Goal: Task Accomplishment & Management: Manage account settings

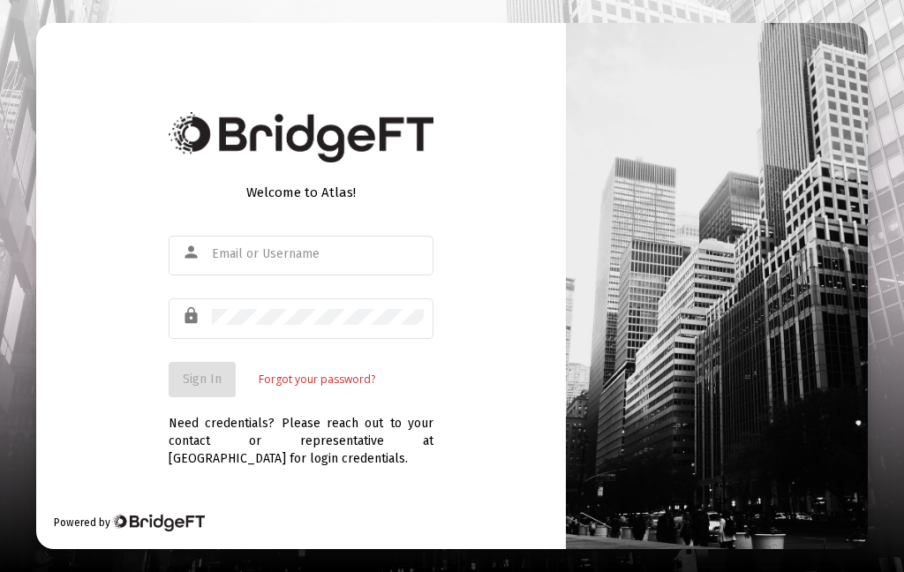
type input "[EMAIL_ADDRESS][DOMAIN_NAME]"
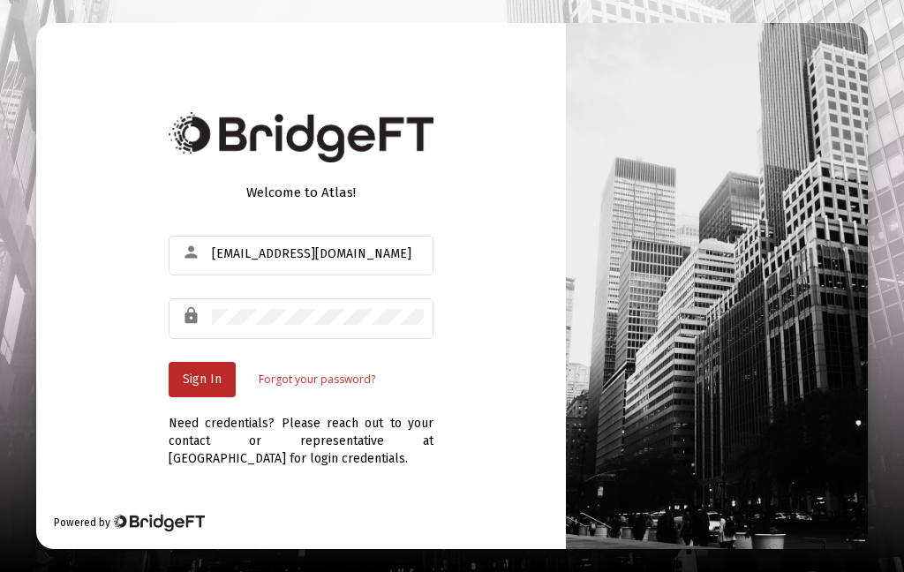
click at [199, 387] on span "Sign In" at bounding box center [202, 379] width 39 height 15
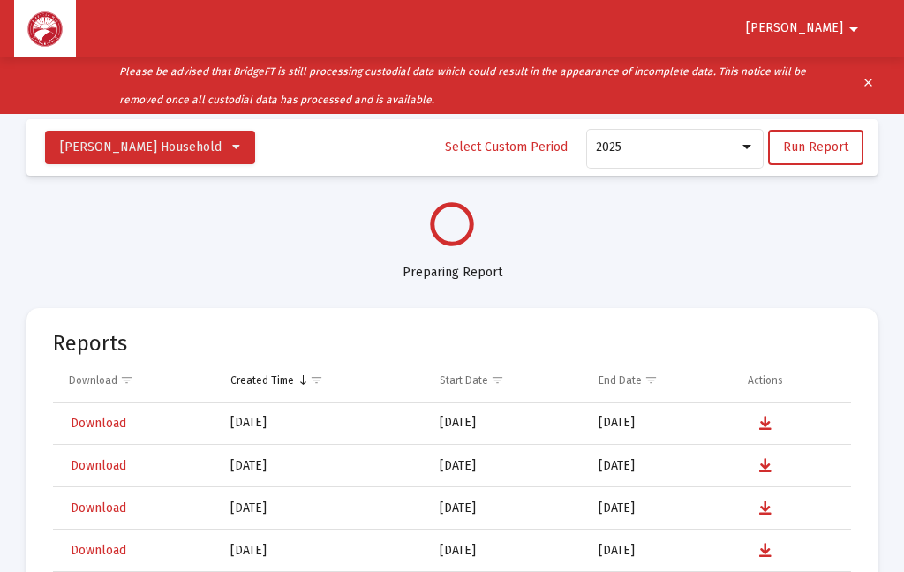
select select "View all"
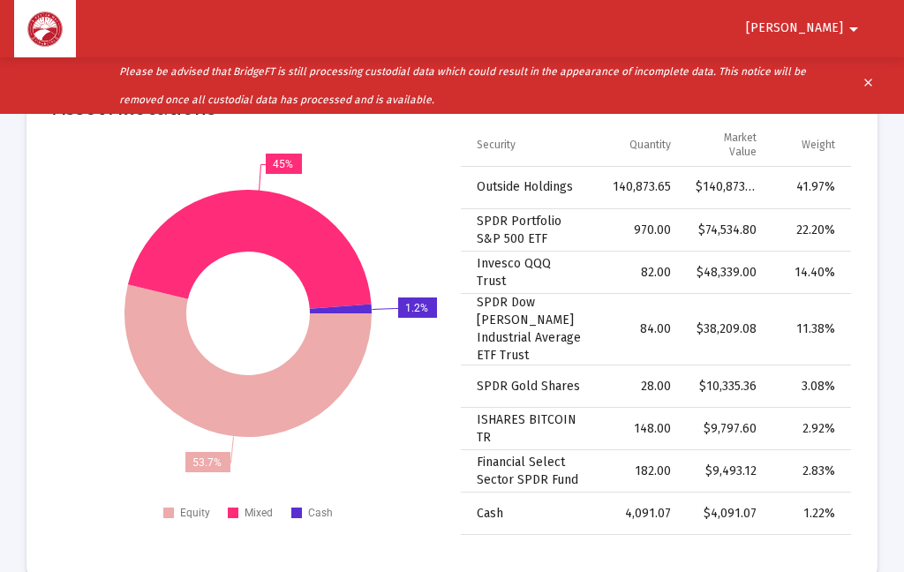
scroll to position [2277, 0]
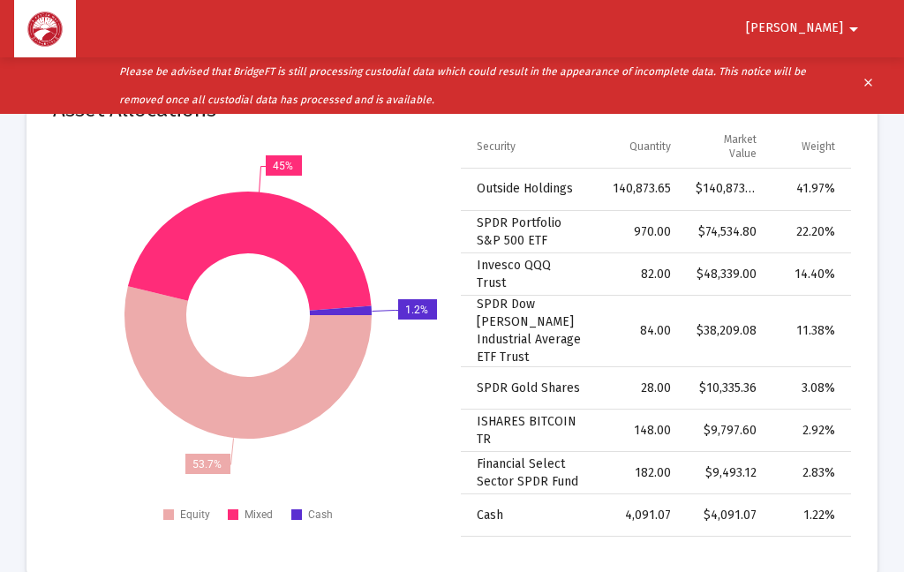
click at [841, 27] on span "[PERSON_NAME]" at bounding box center [794, 28] width 97 height 15
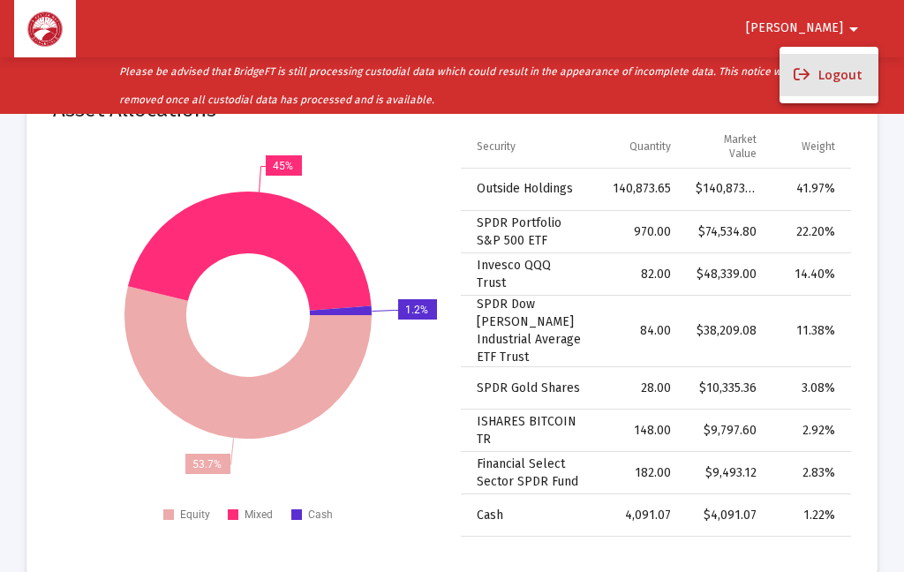
click at [854, 73] on button "Logout" at bounding box center [828, 75] width 99 height 42
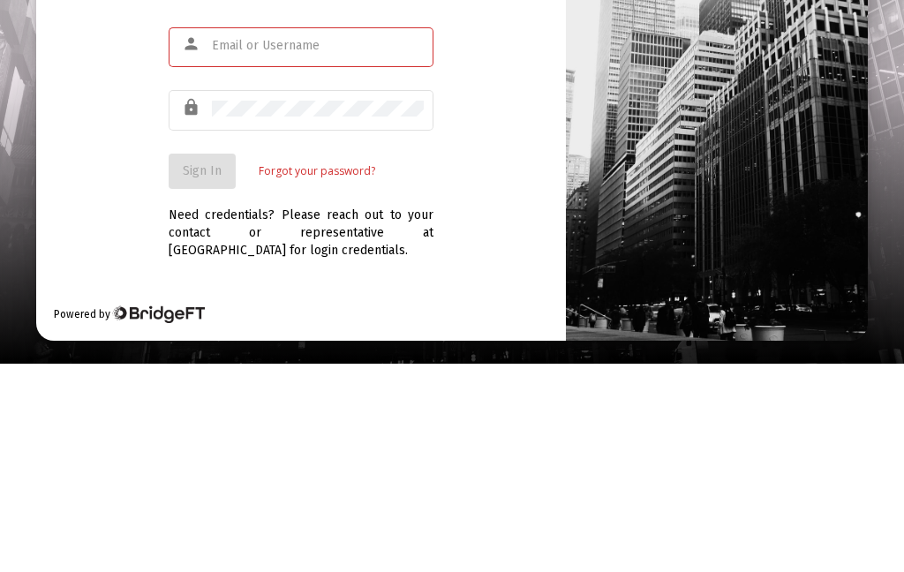
type input "[EMAIL_ADDRESS][DOMAIN_NAME]"
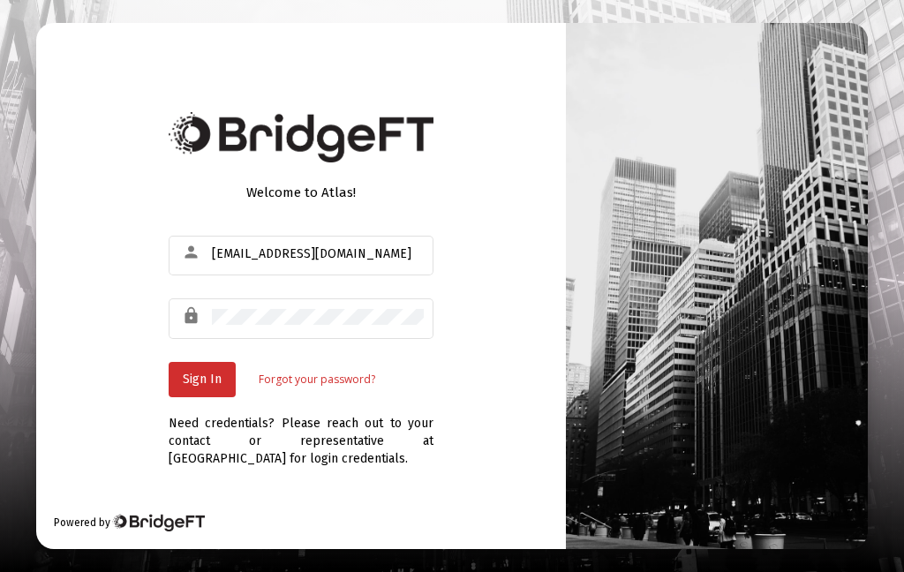
click at [205, 362] on button "Sign In" at bounding box center [202, 379] width 67 height 35
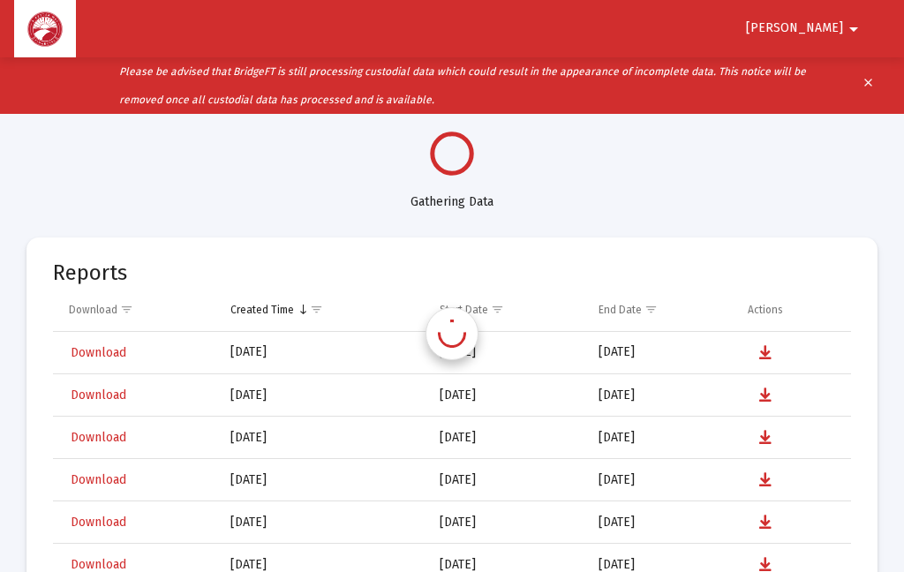
select select "View all"
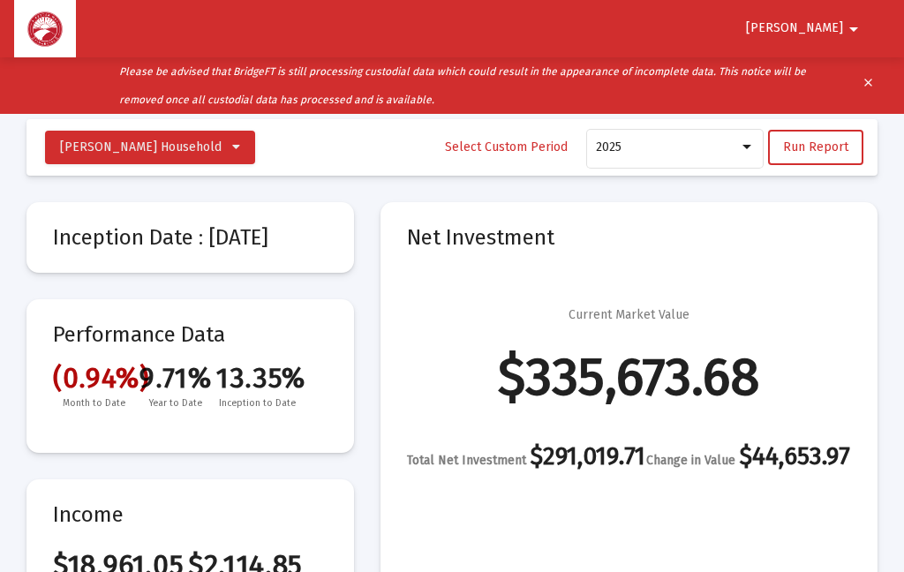
click at [851, 23] on mat-icon "arrow_drop_down" at bounding box center [853, 28] width 21 height 35
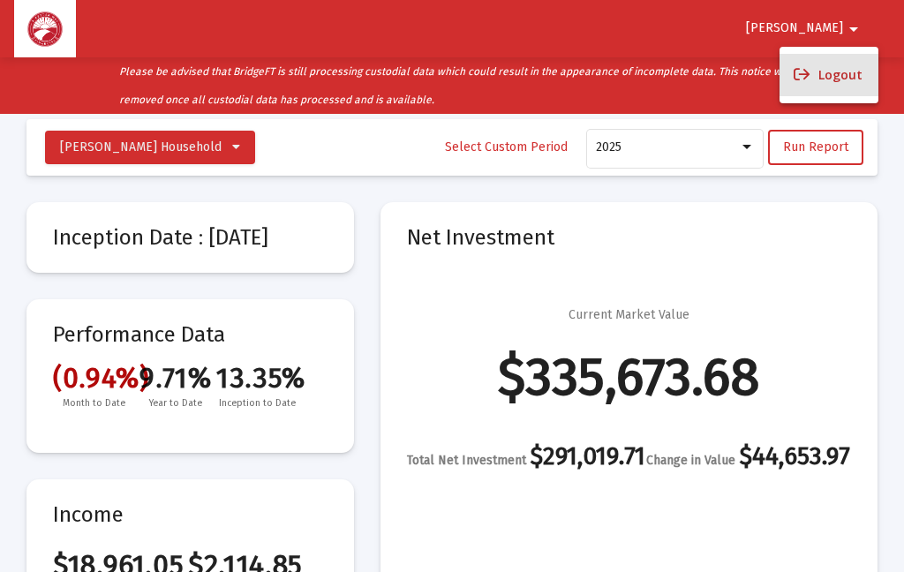
click at [856, 70] on button "Logout" at bounding box center [828, 75] width 99 height 42
